Goal: Register for event/course

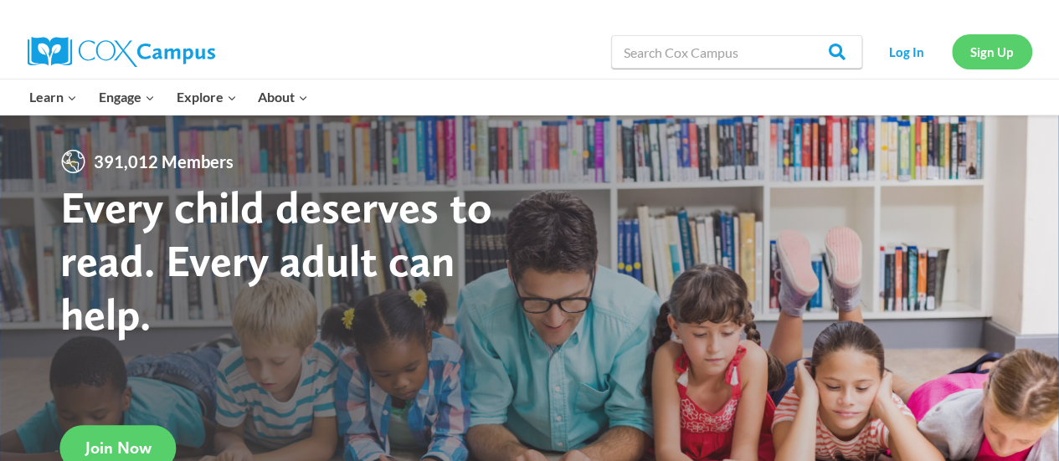
click at [985, 54] on link "Sign Up" at bounding box center [992, 51] width 80 height 34
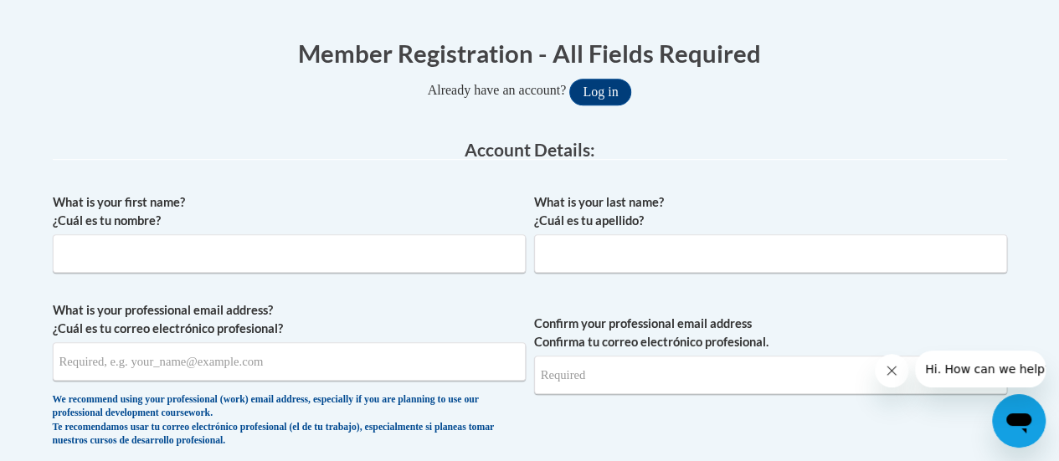
scroll to position [322, 0]
click at [365, 232] on span "What is your first name? ¿Cuál es tu nombre?" at bounding box center [289, 233] width 473 height 80
click at [358, 245] on input "What is your first name? ¿Cuál es tu nombre?" at bounding box center [289, 253] width 473 height 39
type input "Catherine"
type input "deVarona"
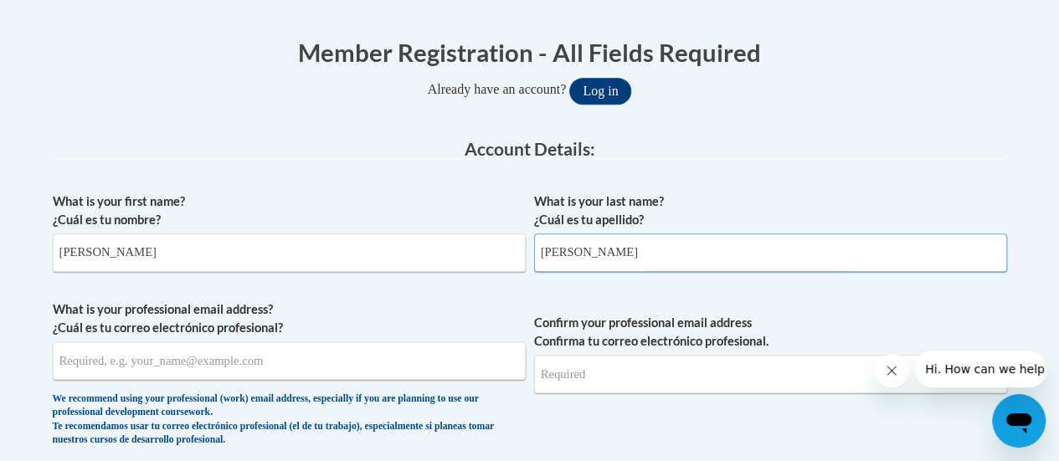
type input "cd6Family@gmail.com"
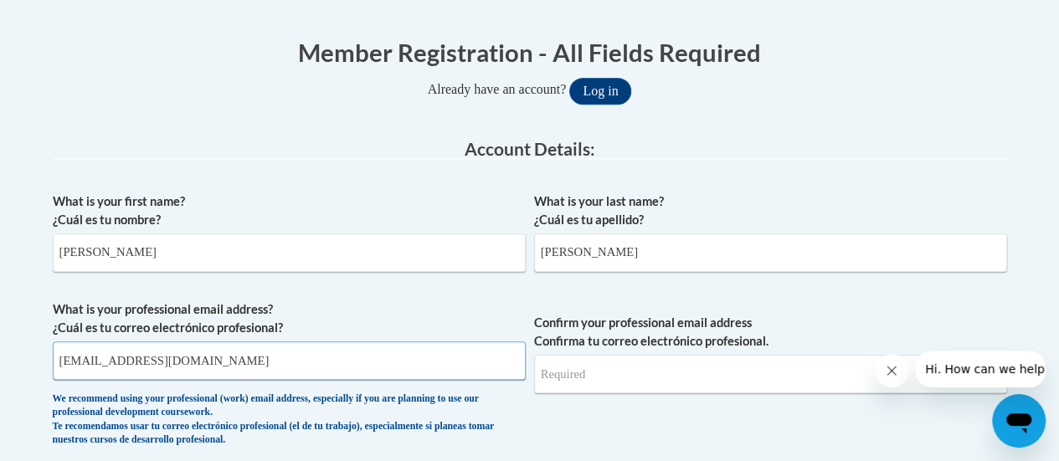
type input "cd6Family@gmail.com"
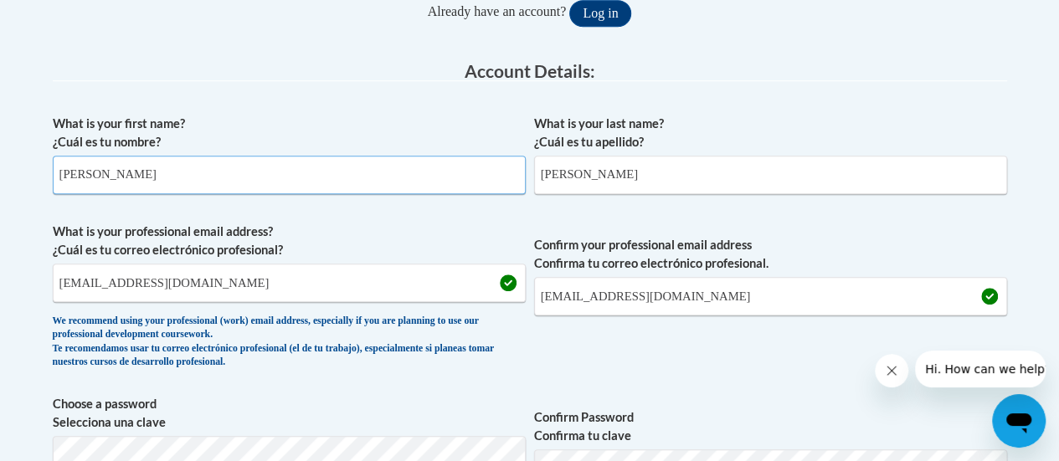
scroll to position [400, 0]
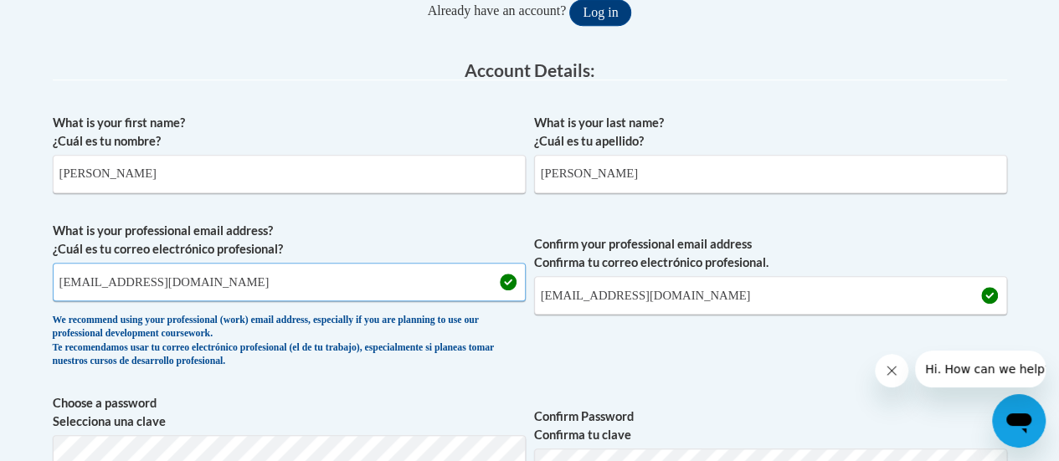
drag, startPoint x: 219, startPoint y: 297, endPoint x: 3, endPoint y: 283, distance: 216.5
type input "catherine.devaron@apsk12.org"
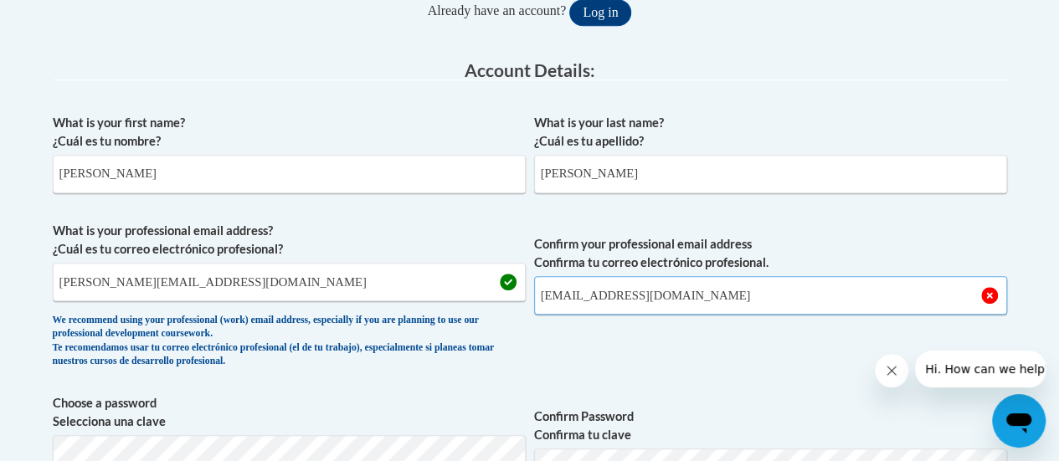
drag, startPoint x: 682, startPoint y: 296, endPoint x: 511, endPoint y: 294, distance: 171.7
click at [511, 294] on span "What is your professional email address? ¿Cuál es tu correo electrónico profesi…" at bounding box center [530, 299] width 955 height 155
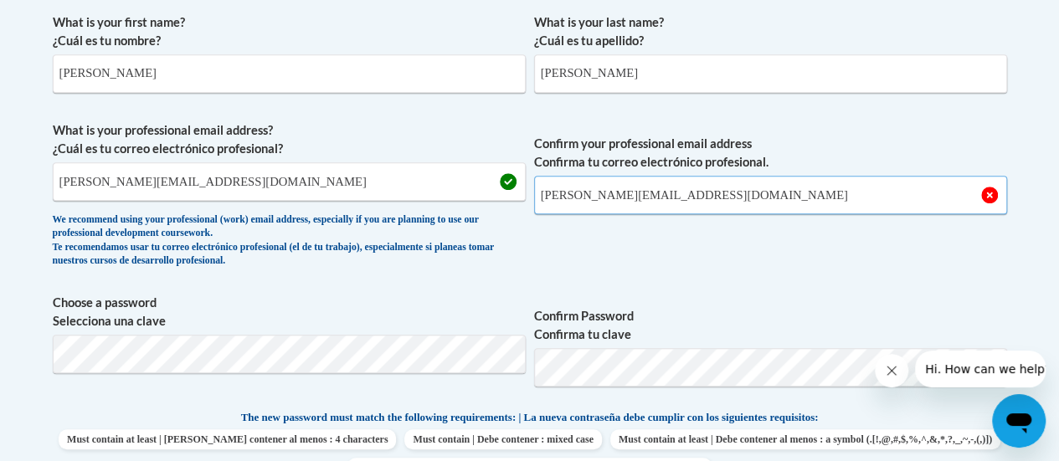
scroll to position [502, 0]
type input "catherine.devaron@apsk12.org"
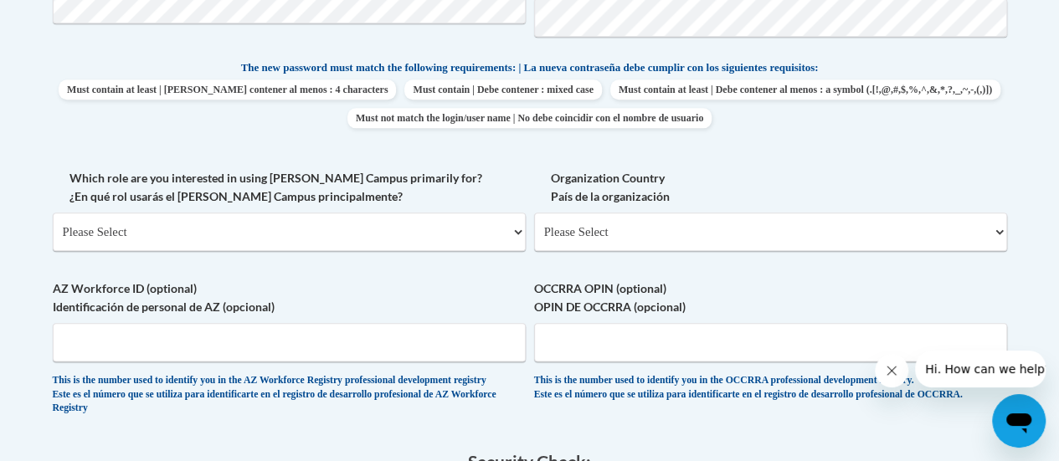
click at [506, 282] on label "AZ Workforce ID (optional) Identificación de personal de AZ (opcional)" at bounding box center [289, 298] width 473 height 37
click at [506, 323] on input "AZ Workforce ID (optional) Identificación de personal de AZ (opcional)" at bounding box center [289, 342] width 473 height 39
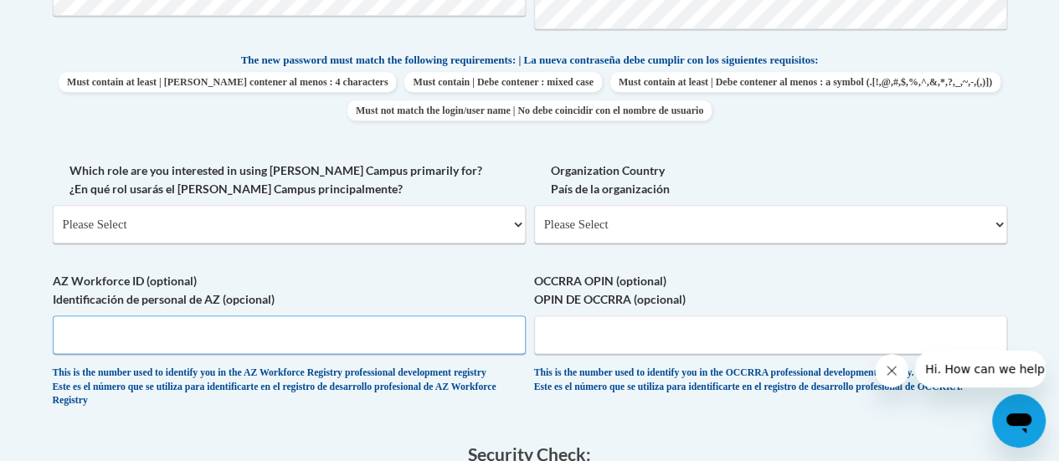
scroll to position [860, 0]
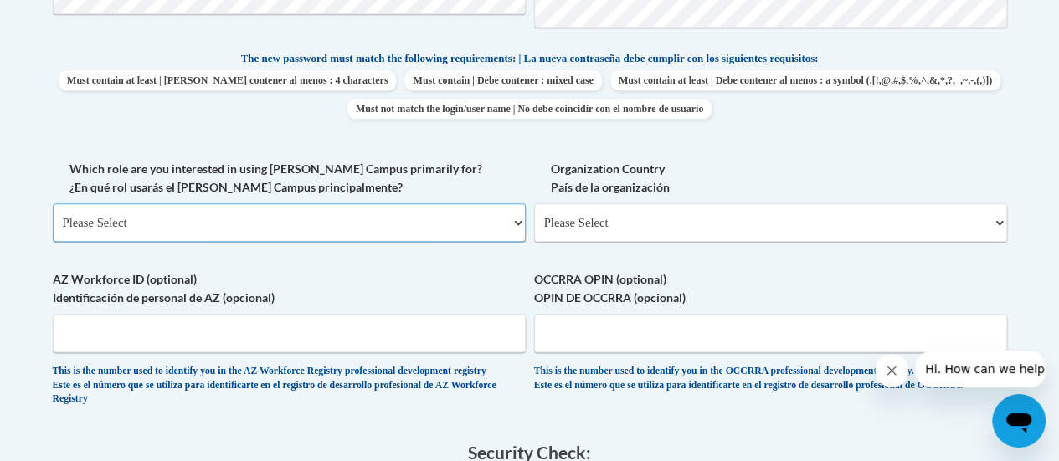
click at [392, 219] on select "Please Select College/University | Colegio/Universidad Community/Nonprofit Part…" at bounding box center [289, 222] width 473 height 39
select select "fbf2d438-af2f-41f8-98f1-81c410e29de3"
click at [53, 203] on select "Please Select College/University | Colegio/Universidad Community/Nonprofit Part…" at bounding box center [289, 222] width 473 height 39
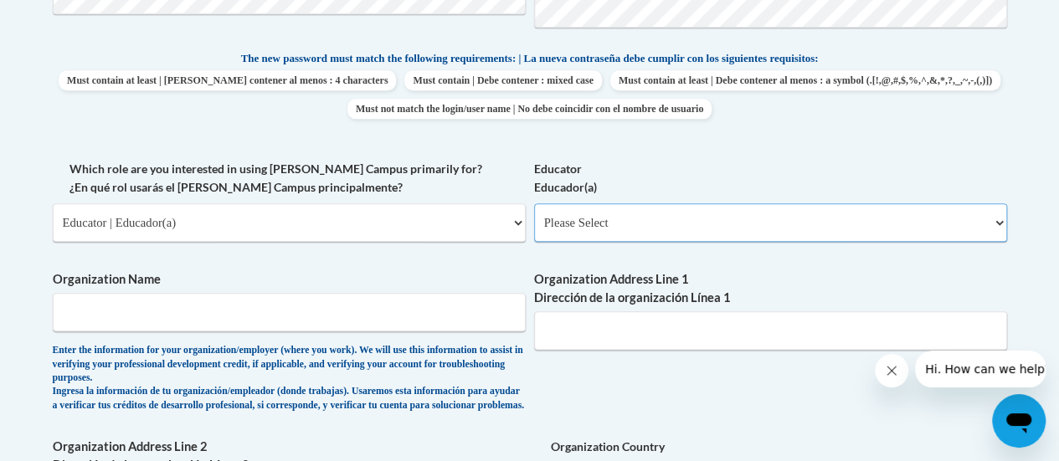
click at [673, 234] on select "Please Select Early Learning/Daycare Teacher/Family Home Care Provider | Maestr…" at bounding box center [770, 222] width 473 height 39
click at [534, 203] on select "Please Select Early Learning/Daycare Teacher/Family Home Care Provider | Maestr…" at bounding box center [770, 222] width 473 height 39
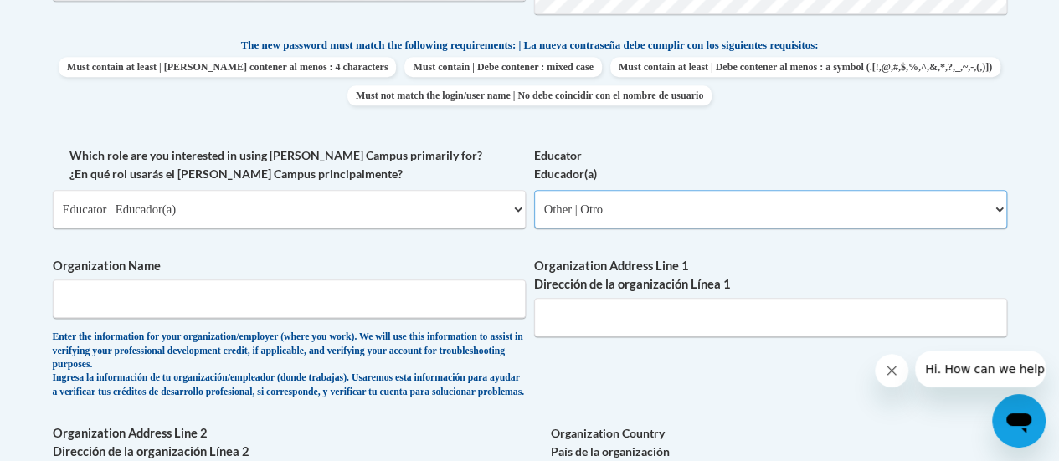
click at [703, 217] on select "Please Select Early Learning/Daycare Teacher/Family Home Care Provider | Maestr…" at bounding box center [770, 209] width 473 height 39
click at [534, 190] on select "Please Select Early Learning/Daycare Teacher/Family Home Care Provider | Maestr…" at bounding box center [770, 209] width 473 height 39
click at [682, 205] on select "Please Select Early Learning/Daycare Teacher/Family Home Care Provider | Maestr…" at bounding box center [770, 209] width 473 height 39
select select "8e40623d-54d0-45cd-9f92-5df65cd3f8cf"
click at [534, 190] on select "Please Select Early Learning/Daycare Teacher/Family Home Care Provider | Maestr…" at bounding box center [770, 209] width 473 height 39
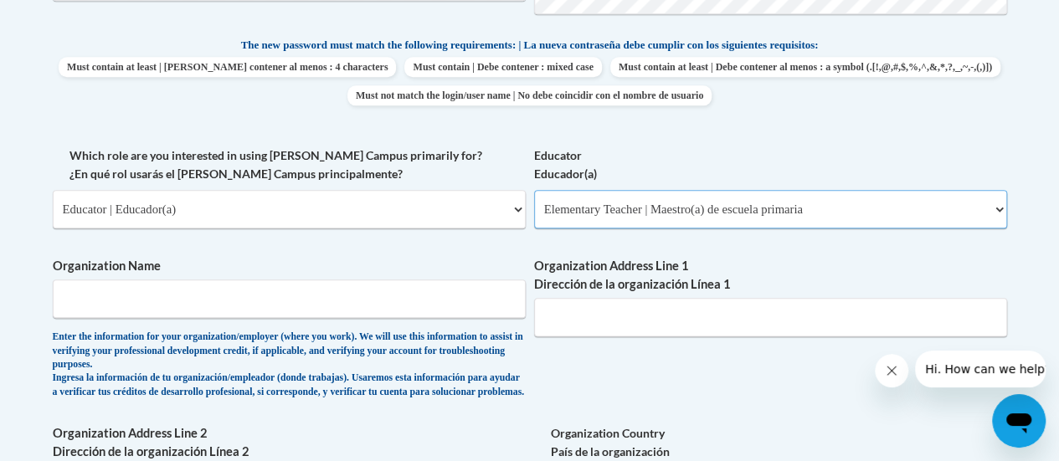
click at [998, 208] on select "Please Select Early Learning/Daycare Teacher/Family Home Care Provider | Maestr…" at bounding box center [770, 209] width 473 height 39
click at [998, 209] on select "Please Select Early Learning/Daycare Teacher/Family Home Care Provider | Maestr…" at bounding box center [770, 209] width 473 height 39
click at [396, 274] on label "Organization Name" at bounding box center [289, 266] width 473 height 18
click at [396, 280] on input "Organization Name" at bounding box center [289, 299] width 473 height 39
click at [228, 304] on input "Organization Name" at bounding box center [289, 299] width 473 height 39
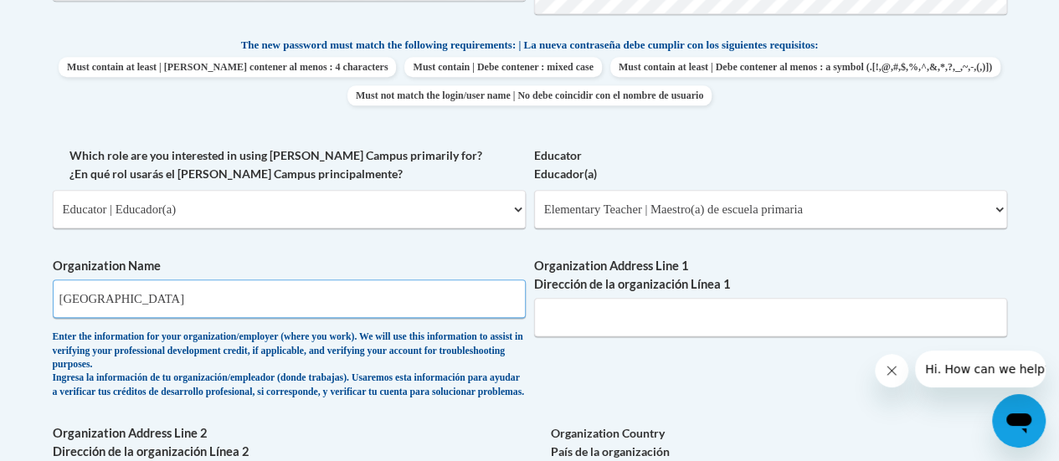
type input "Morningside Elementary School"
click at [607, 316] on input "Organization Address Line 1 Dirección de la organización Línea 1" at bounding box center [770, 317] width 473 height 39
paste input "1053 East Rock Springs Road NE Atlanta, GA 30306"
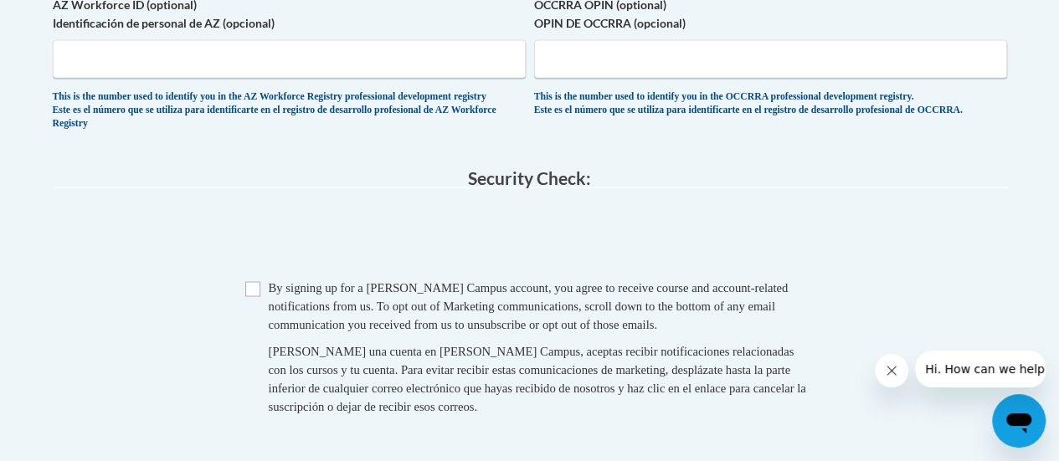
scroll to position [1413, 0]
type input "1053 East Rock Springs Road NE Atlanta, GA 30306"
click at [246, 297] on input "Checkbox" at bounding box center [252, 289] width 15 height 15
checkbox input "true"
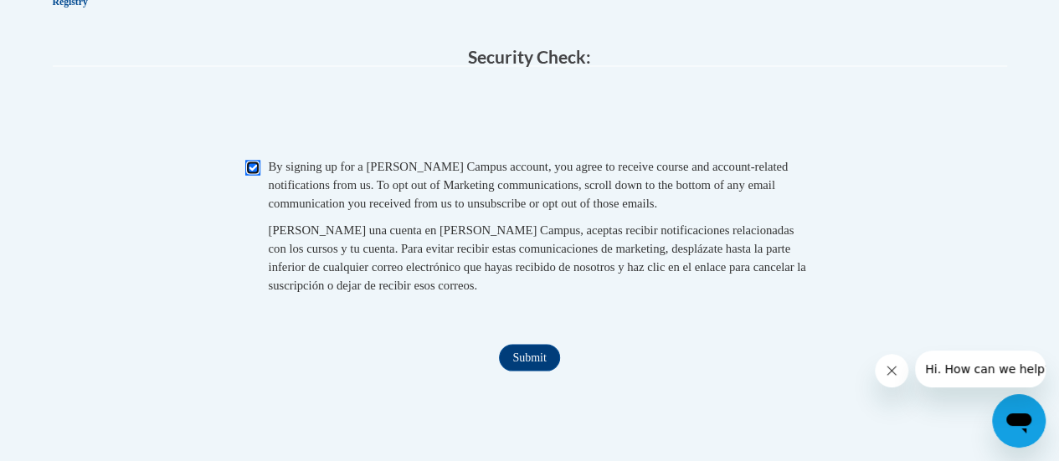
scroll to position [1630, 0]
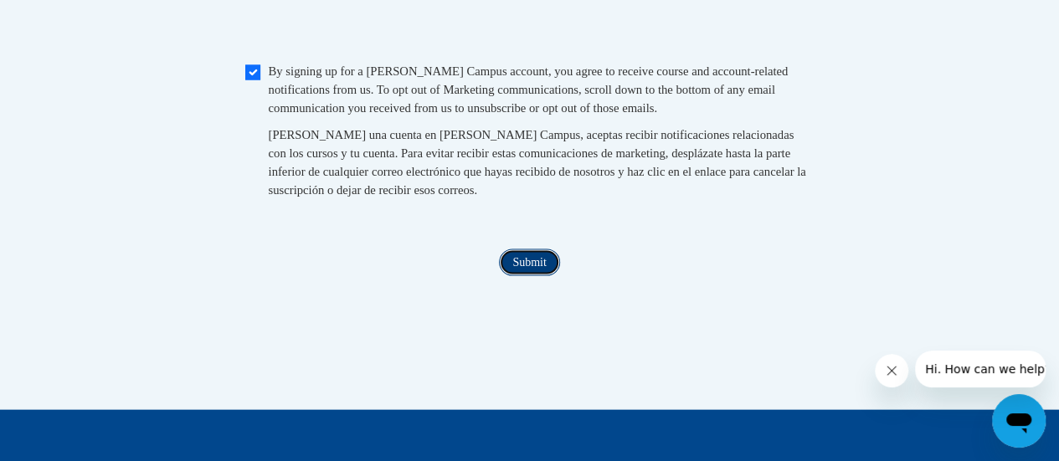
click at [543, 276] on input "Submit" at bounding box center [529, 263] width 60 height 27
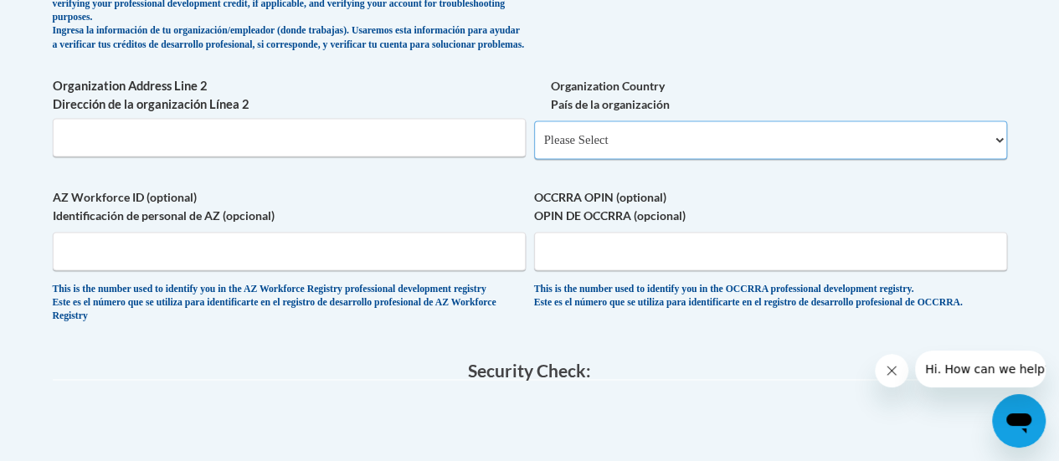
scroll to position [1218, 0]
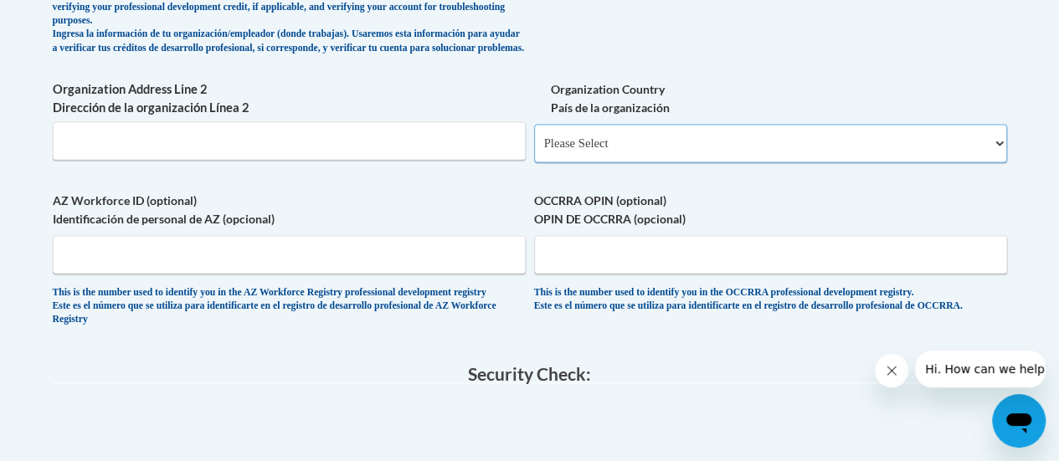
click at [995, 153] on select "Please Select United States | Estados Unidos Outside of the United States | Fue…" at bounding box center [770, 143] width 473 height 39
select select "ad49bcad-a171-4b2e-b99c-48b446064914"
click at [534, 137] on select "Please Select United States | Estados Unidos Outside of the United States | Fue…" at bounding box center [770, 143] width 473 height 39
select select
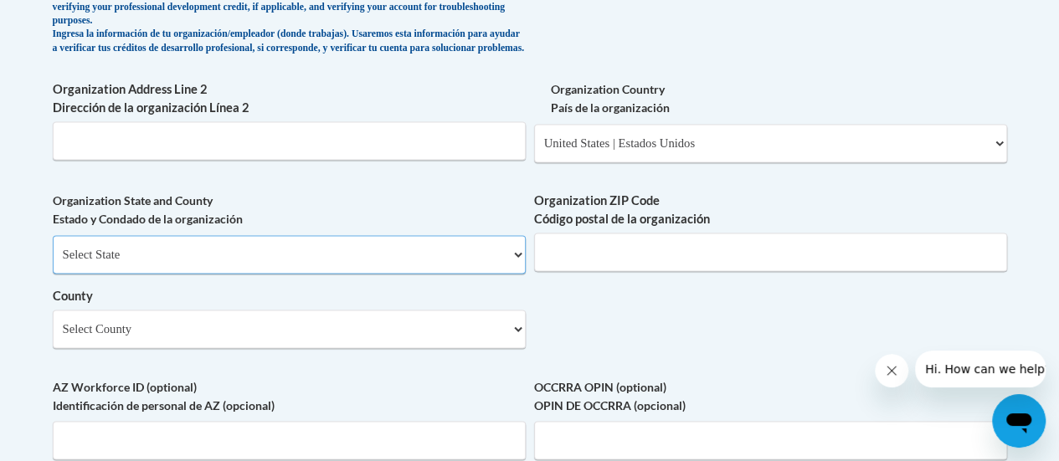
click at [519, 270] on select "Select State Alabama Alaska Arizona Arkansas California Colorado Connecticut De…" at bounding box center [289, 254] width 473 height 39
select select "Georgia"
click at [53, 248] on select "Select State Alabama Alaska Arizona Arkansas California Colorado Connecticut De…" at bounding box center [289, 254] width 473 height 39
click at [583, 270] on input "Organization ZIP Code Código postal de la organización" at bounding box center [770, 252] width 473 height 39
click at [599, 271] on input "Organization ZIP Code Código postal de la organización" at bounding box center [770, 252] width 473 height 39
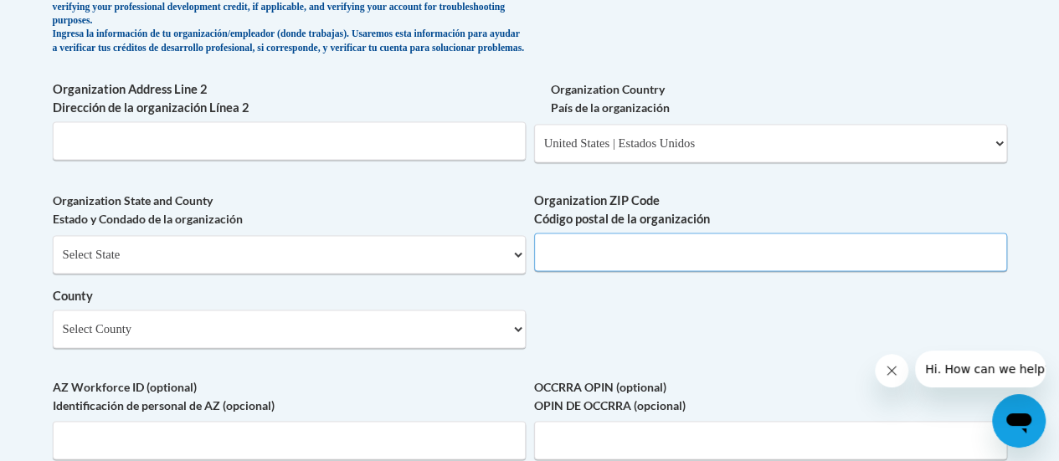
paste input "1053 East Rock Springs Road NE Atlanta, GA 30306"
drag, startPoint x: 785, startPoint y: 268, endPoint x: 485, endPoint y: 255, distance: 300.9
type input "30306"
click at [516, 344] on select "Select County Appling Atkinson Bacon Baker Baldwin Banks Barrow Bartow Ben Hill…" at bounding box center [289, 329] width 473 height 39
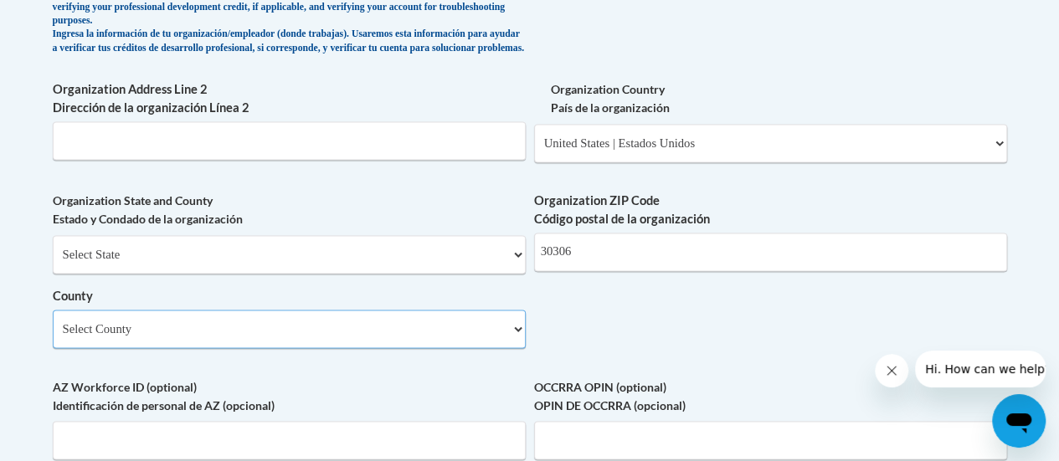
select select "Fulton"
click at [53, 322] on select "Select County Appling Atkinson Bacon Baker Baldwin Banks Barrow Bartow Ben Hill…" at bounding box center [289, 329] width 473 height 39
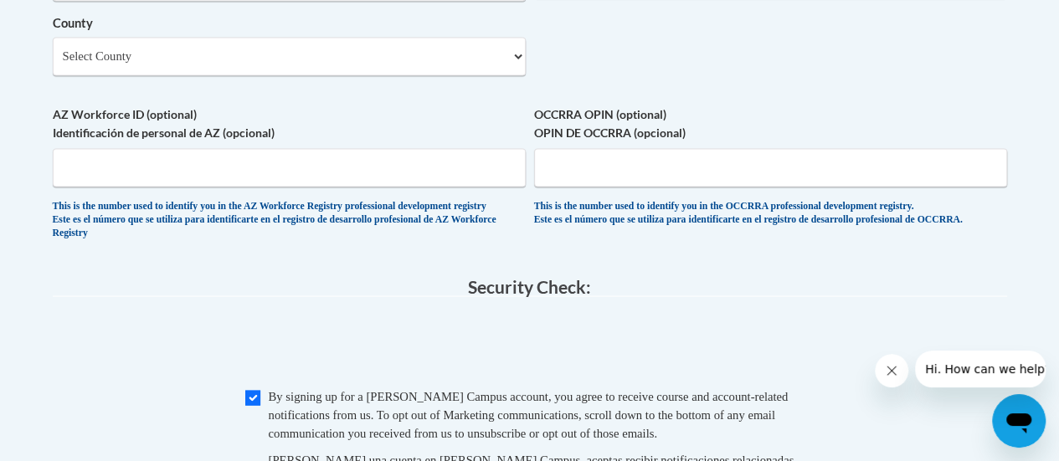
scroll to position [1487, 0]
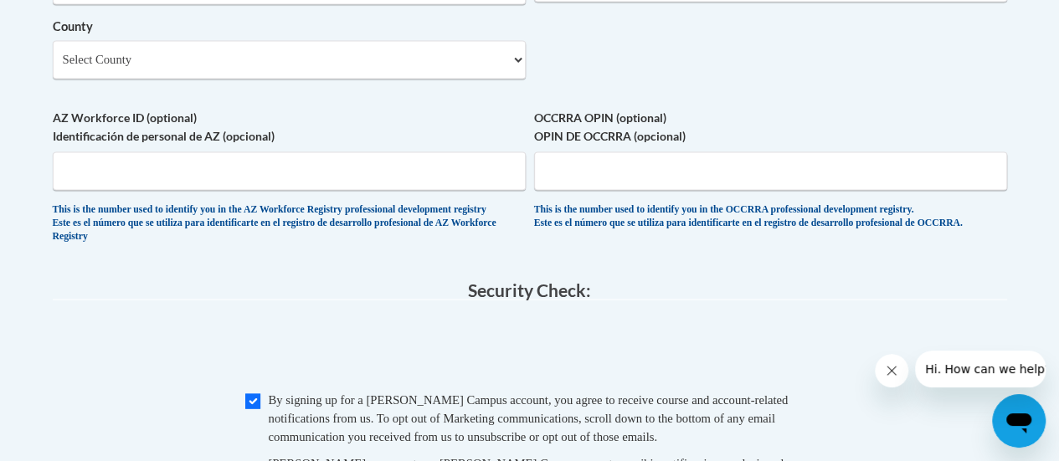
click at [824, 219] on div "This is the number used to identify you in the OCCRRA professional development …" at bounding box center [770, 217] width 473 height 28
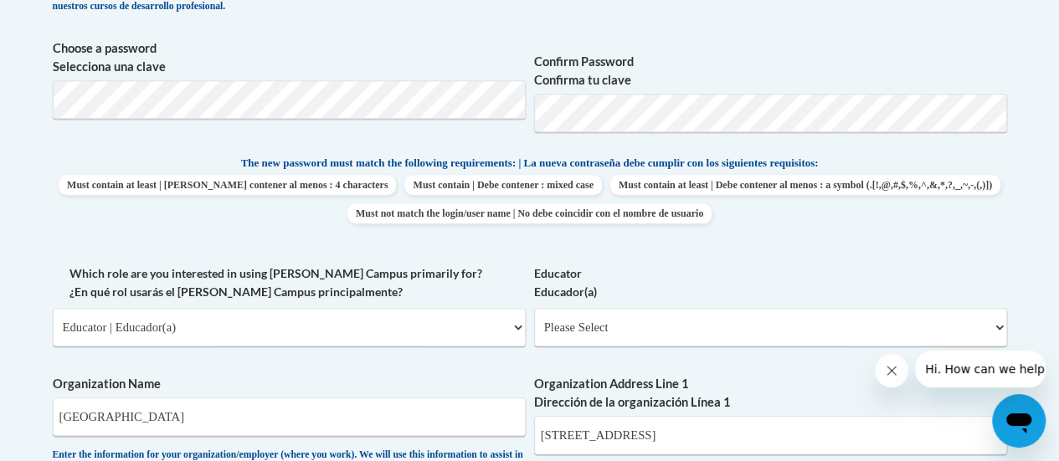
scroll to position [744, 0]
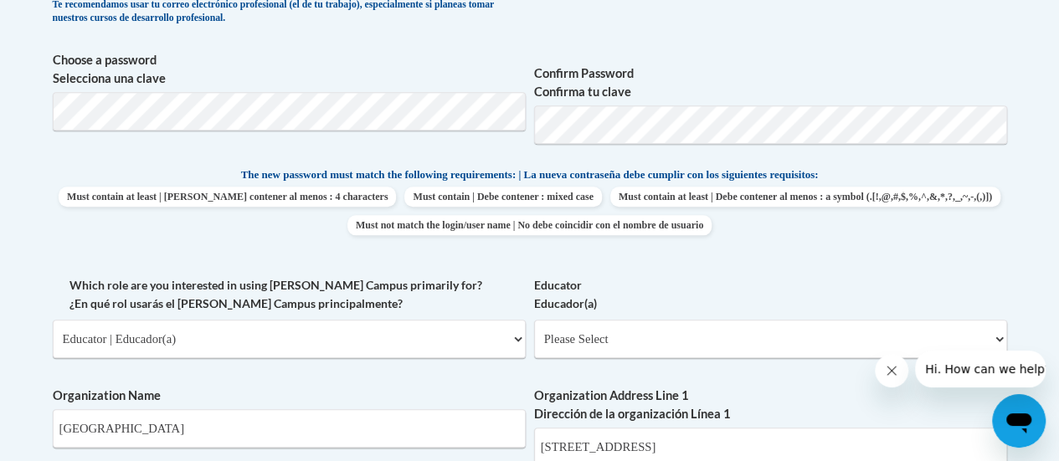
click at [400, 138] on span "Choose a password Selecciona una clave" at bounding box center [289, 104] width 473 height 106
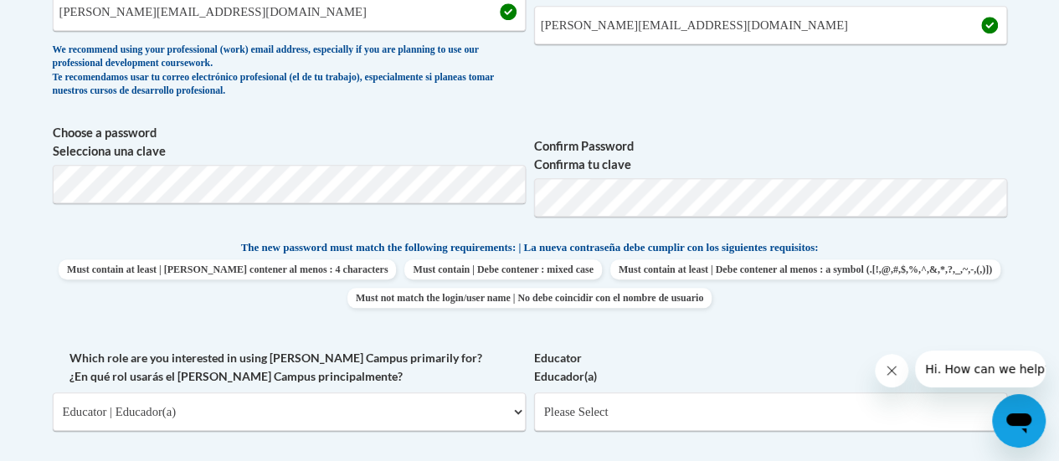
scroll to position [672, 0]
click at [711, 391] on select "Please Select Early Learning/Daycare Teacher/Family Home Care Provider | Maestr…" at bounding box center [770, 410] width 473 height 39
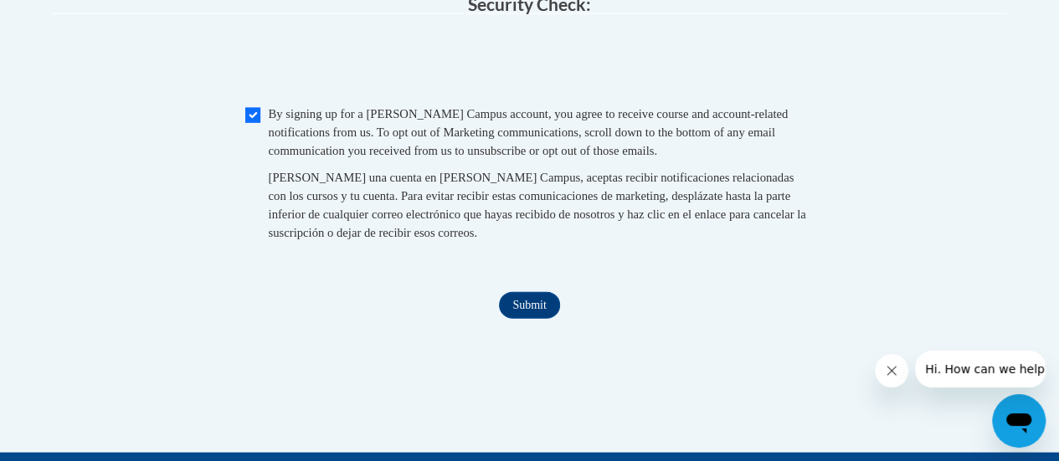
scroll to position [1774, 0]
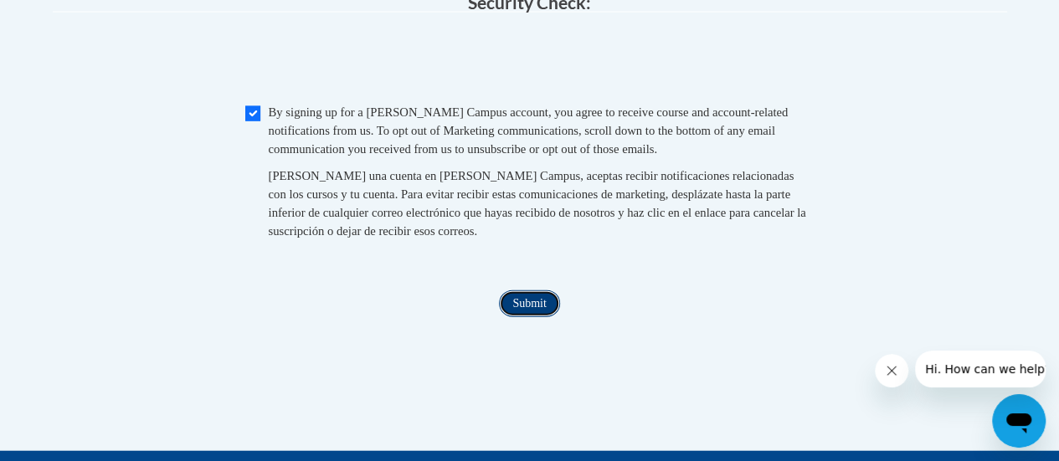
click at [536, 317] on input "Submit" at bounding box center [529, 304] width 60 height 27
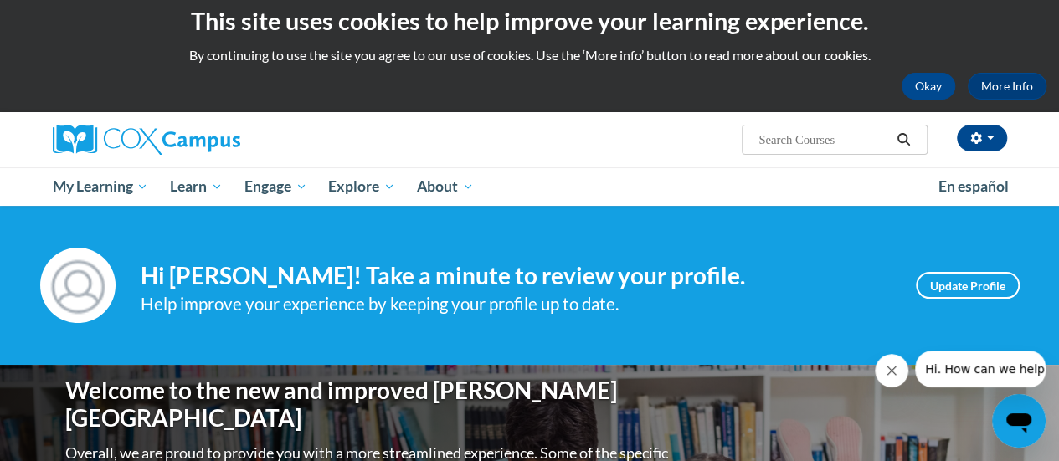
scroll to position [12, 0]
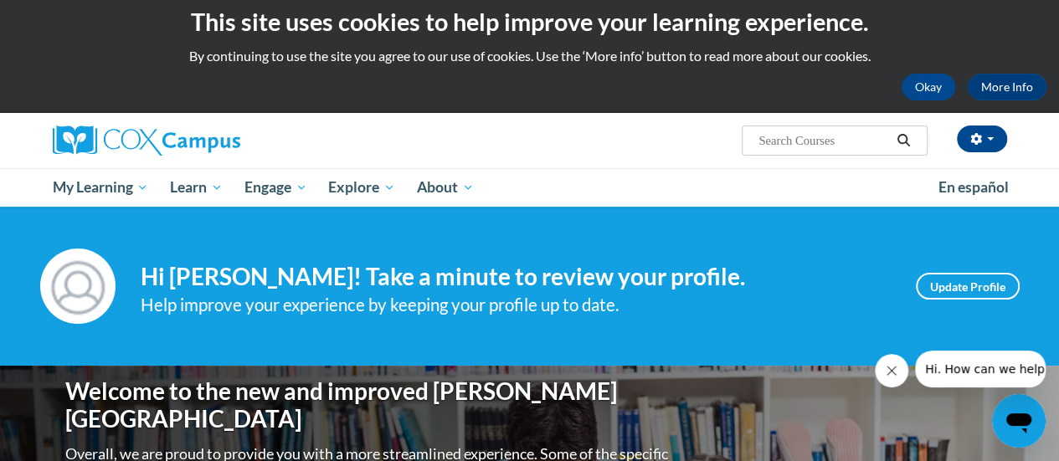
click at [772, 136] on input "Search..." at bounding box center [824, 141] width 134 height 20
paste input "1053 East Rock Springs Road NE Atlanta, GA 30306"
type input "1053 East Rock Springs Road NE Atlanta, GA 30306"
drag, startPoint x: 891, startPoint y: 142, endPoint x: 703, endPoint y: 121, distance: 188.6
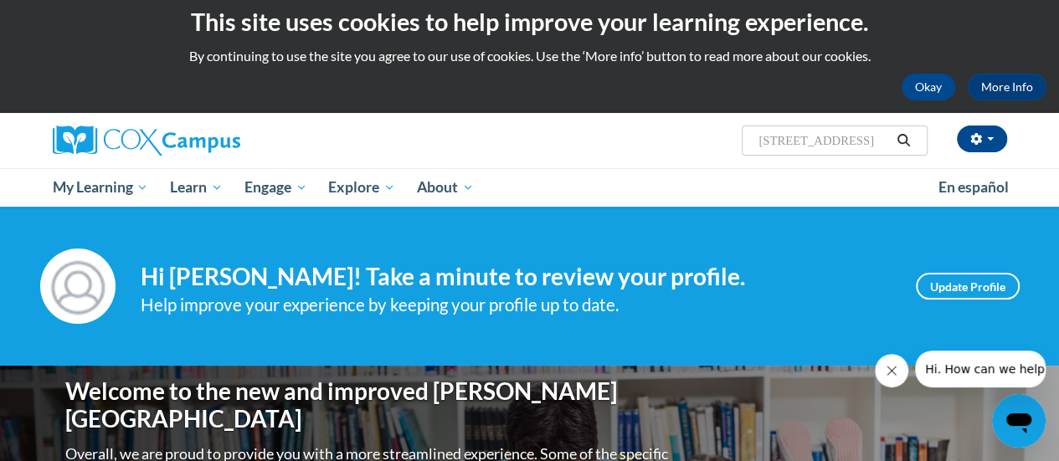
click at [703, 121] on div "Catherine deVarona (Eastern Daylight Time GMT-0400 ) My Profile Inbox My Transc…" at bounding box center [693, 134] width 653 height 43
paste input "PK-5 Structured Literacy"
type input "PK-5 Structured Literacy"
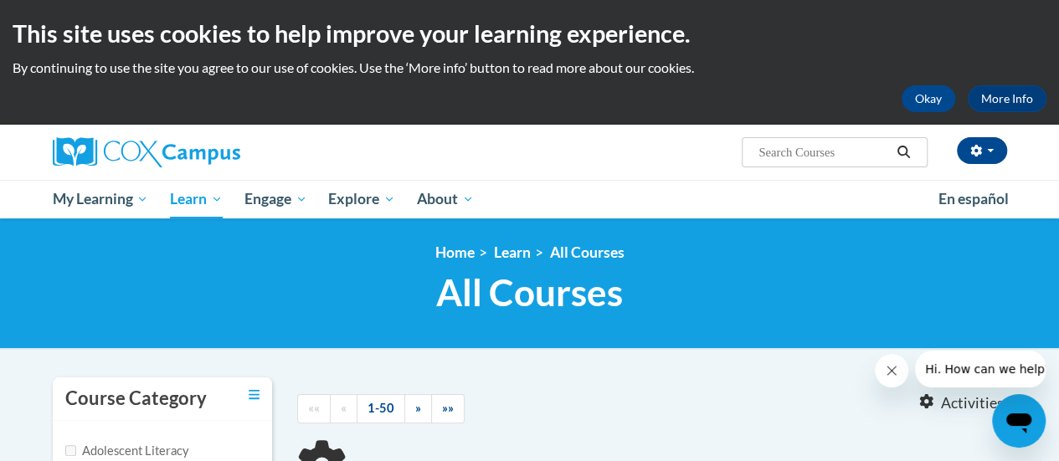
type input "PK-5 Structured Literacy"
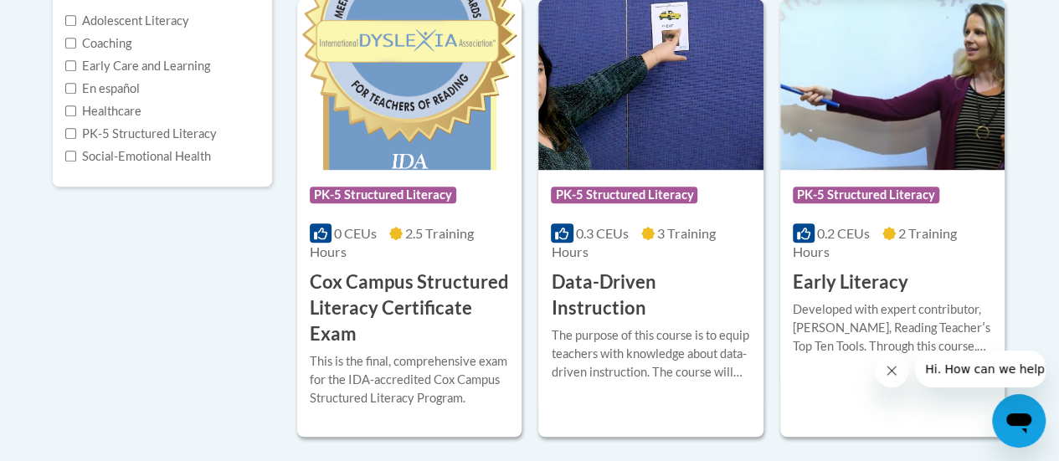
scroll to position [433, 0]
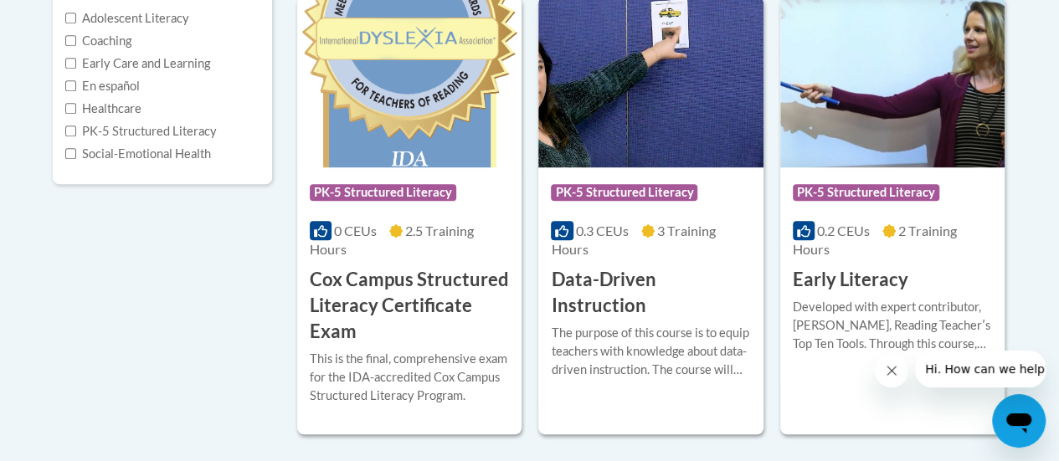
click at [76, 131] on label "PK-5 Structured Literacy" at bounding box center [141, 131] width 152 height 18
click at [76, 131] on input "PK-5 Structured Literacy" at bounding box center [70, 131] width 11 height 11
checkbox input "true"
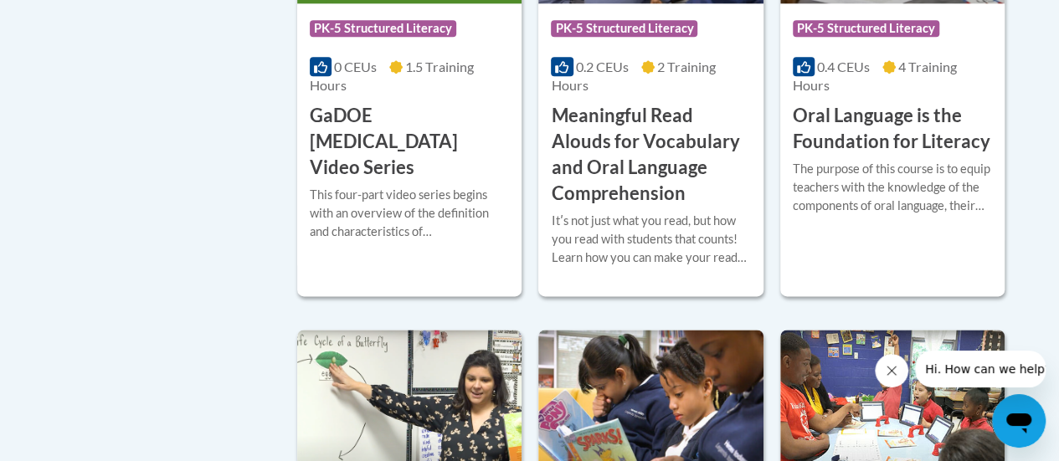
scroll to position [1069, 0]
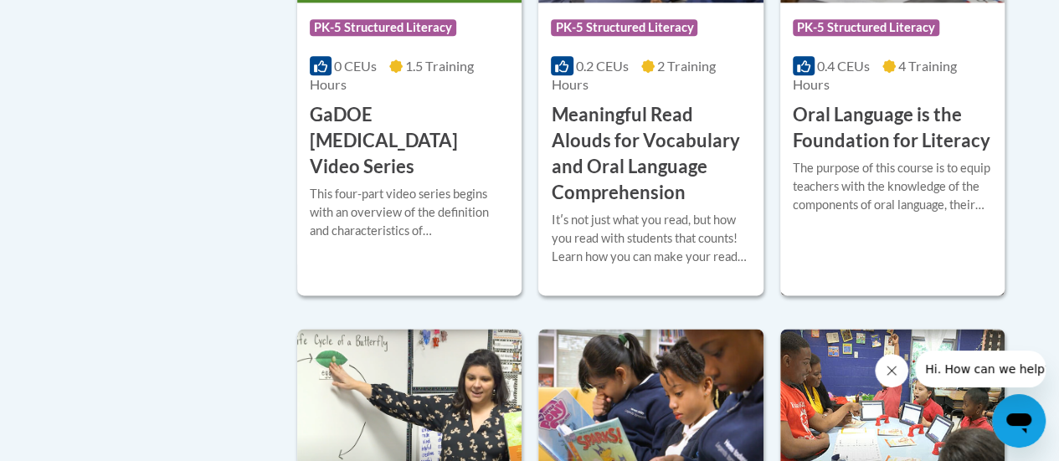
click at [847, 28] on span "PK-5 Structured Literacy" at bounding box center [866, 27] width 147 height 17
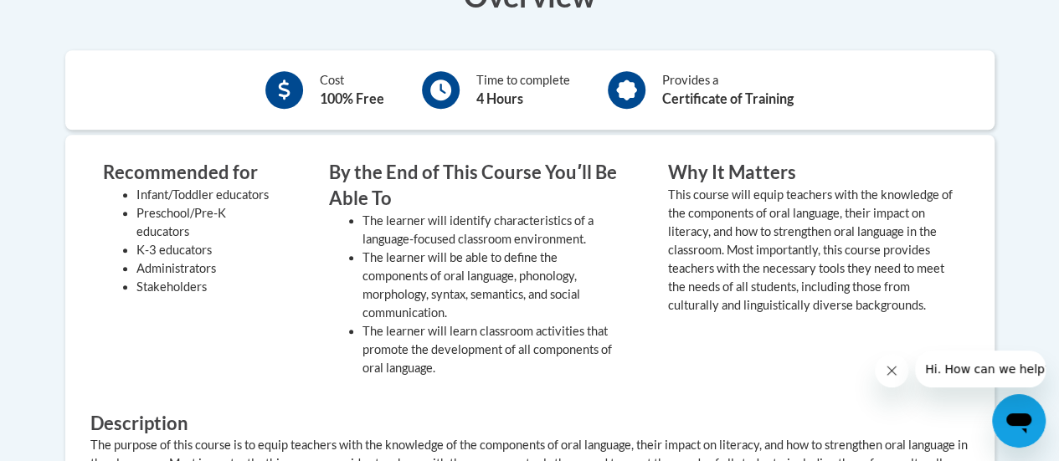
scroll to position [639, 0]
